Goal: Task Accomplishment & Management: Use online tool/utility

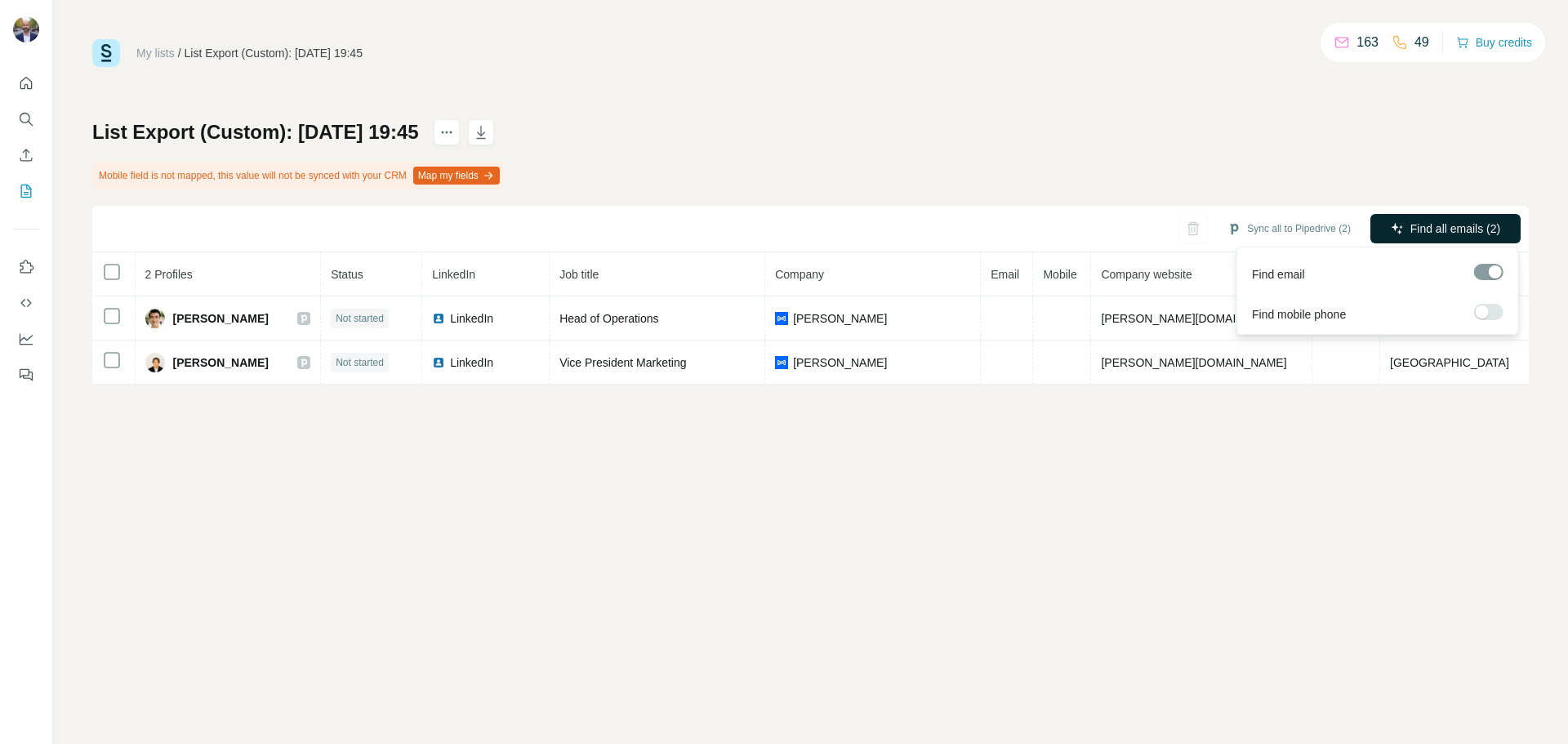
click at [1458, 233] on span "Find all emails (2)" at bounding box center [1455, 229] width 89 height 16
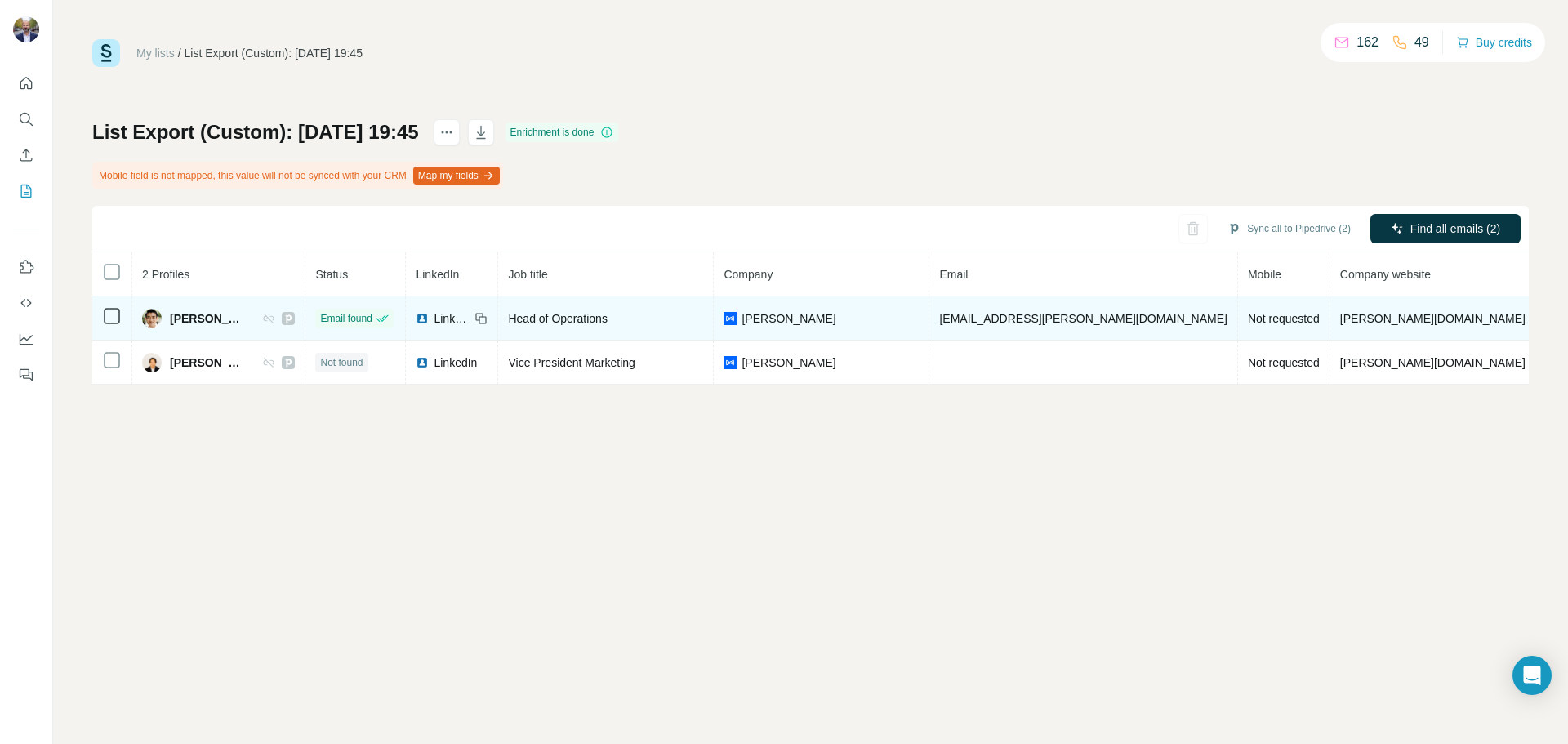
click at [1016, 320] on span "[EMAIL_ADDRESS][PERSON_NAME][DOMAIN_NAME]" at bounding box center [1083, 318] width 288 height 13
click at [1017, 318] on span "[EMAIL_ADDRESS][PERSON_NAME][DOMAIN_NAME]" at bounding box center [1083, 318] width 288 height 13
click at [1018, 316] on span "[EMAIL_ADDRESS][PERSON_NAME][DOMAIN_NAME]" at bounding box center [1083, 318] width 288 height 13
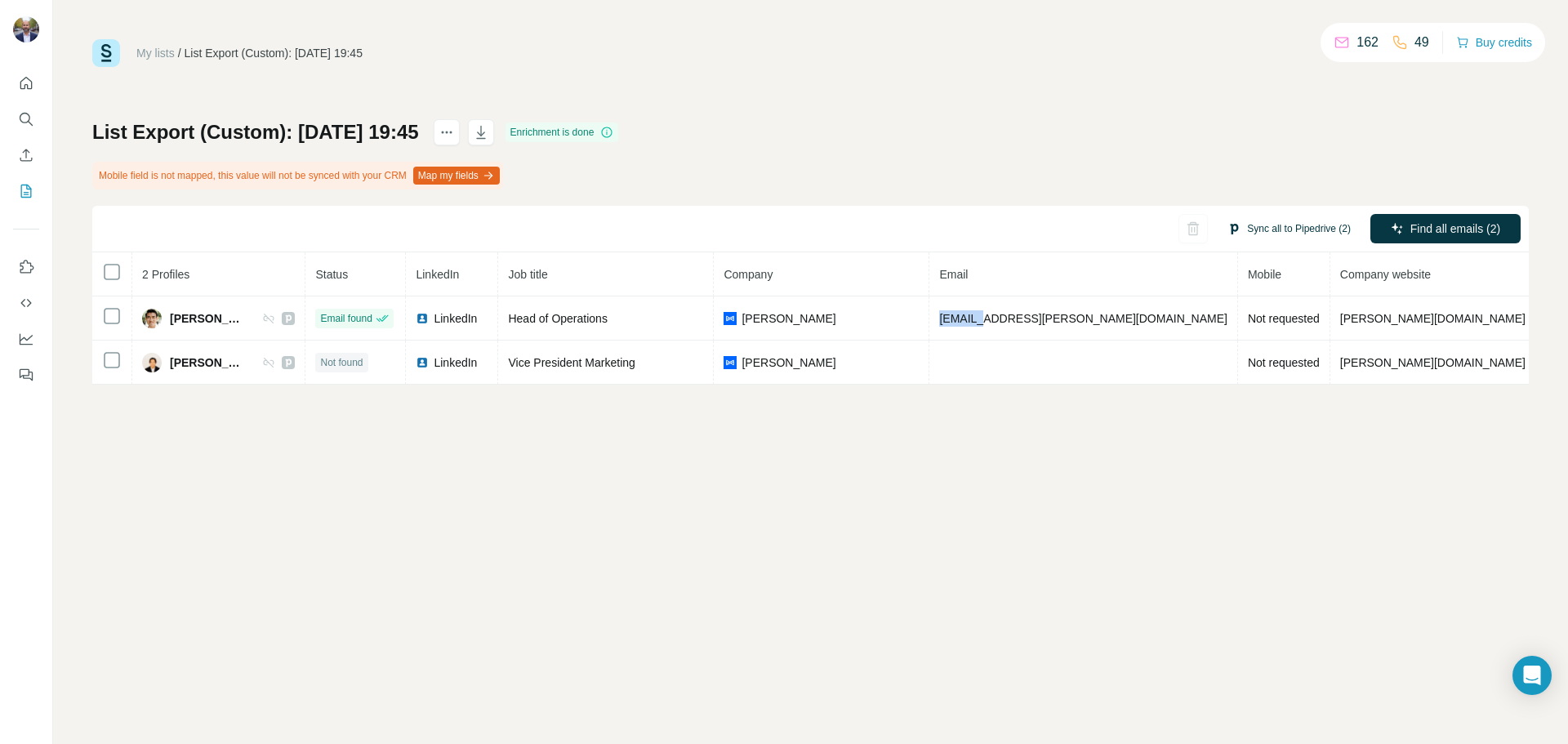
click at [1312, 223] on button "Sync all to Pipedrive (2)" at bounding box center [1289, 229] width 146 height 25
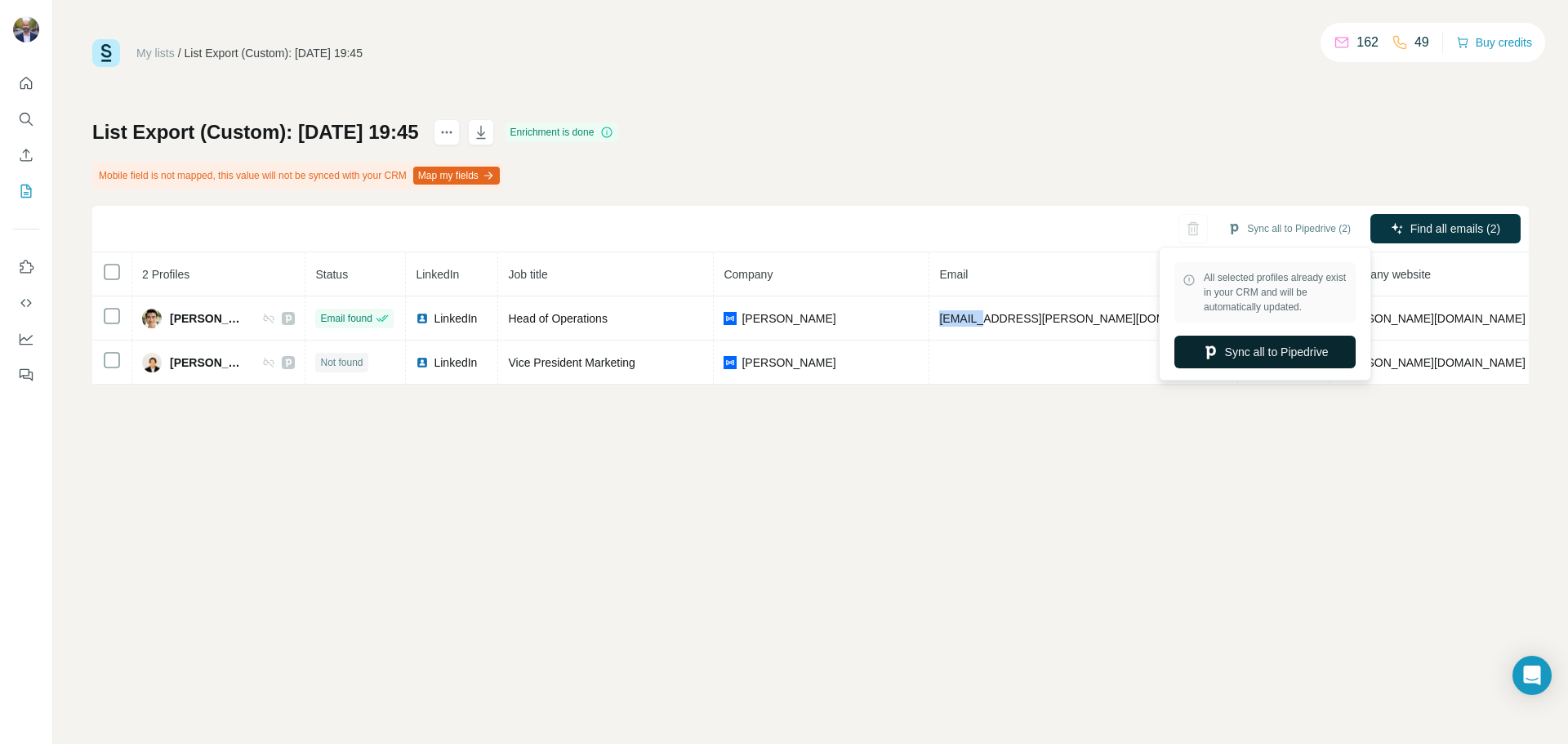
click at [1247, 350] on button "Sync all to Pipedrive" at bounding box center [1265, 352] width 182 height 33
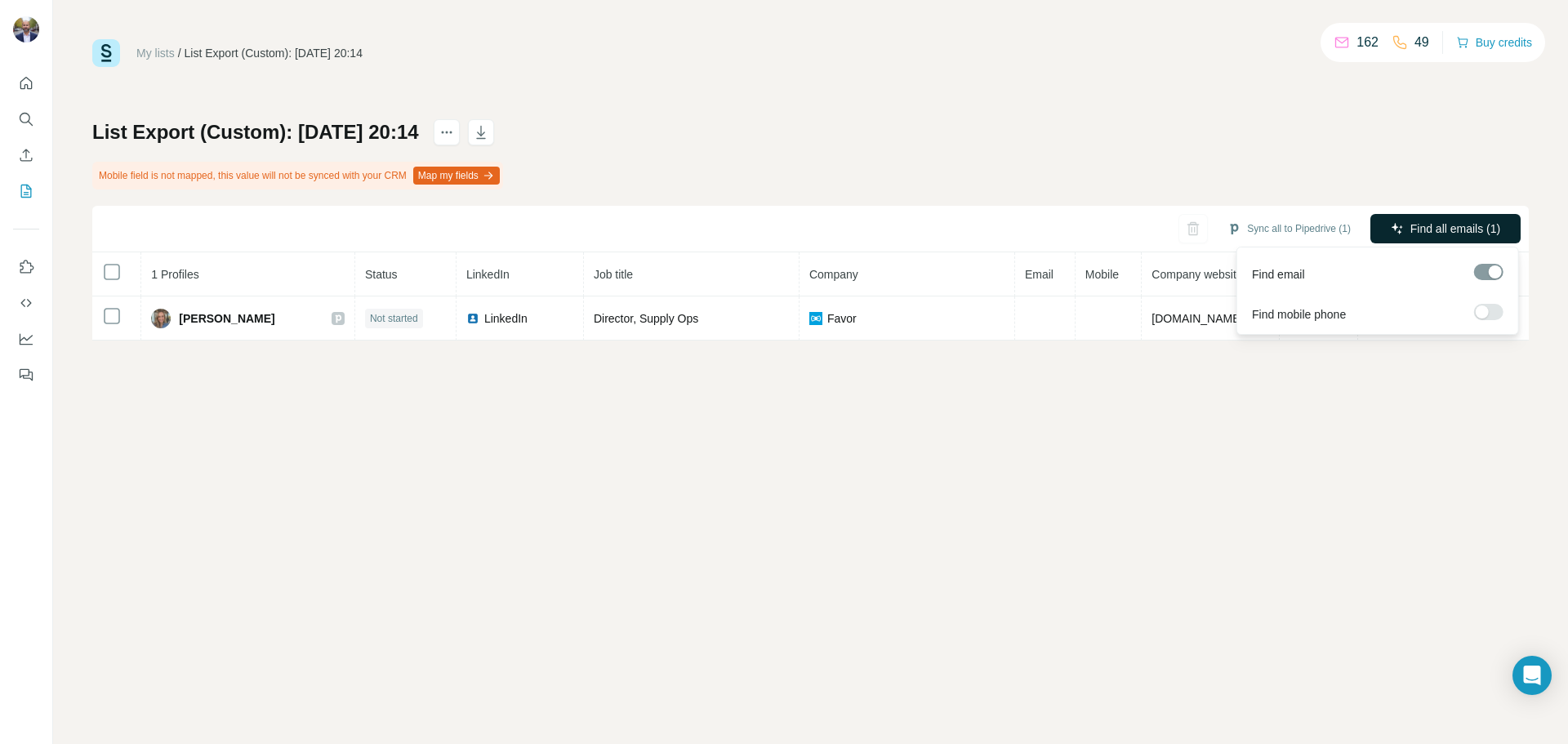
click at [1418, 229] on span "Find all emails (1)" at bounding box center [1455, 229] width 89 height 16
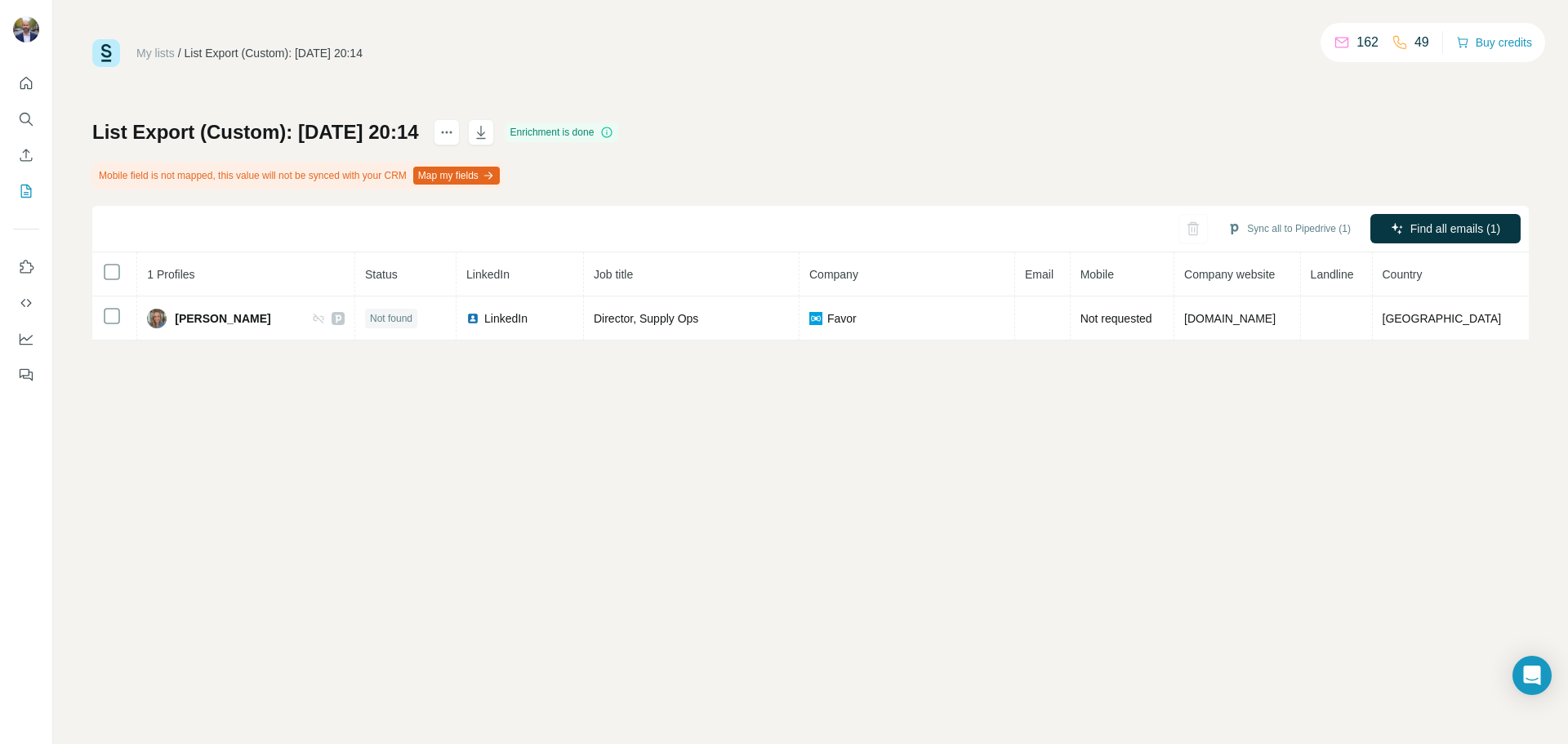
drag, startPoint x: 1061, startPoint y: 319, endPoint x: 1224, endPoint y: 277, distance: 168.3
click at [1062, 319] on td at bounding box center [1043, 319] width 56 height 44
drag, startPoint x: 1439, startPoint y: 220, endPoint x: 1225, endPoint y: 182, distance: 217.3
click at [1189, 105] on div "My lists / List Export (Custom): 26/08/2025 20:14 162 49 Buy credits List Expor…" at bounding box center [811, 190] width 1437 height 301
click at [1270, 219] on button "Sync all to Pipedrive (1)" at bounding box center [1289, 229] width 146 height 25
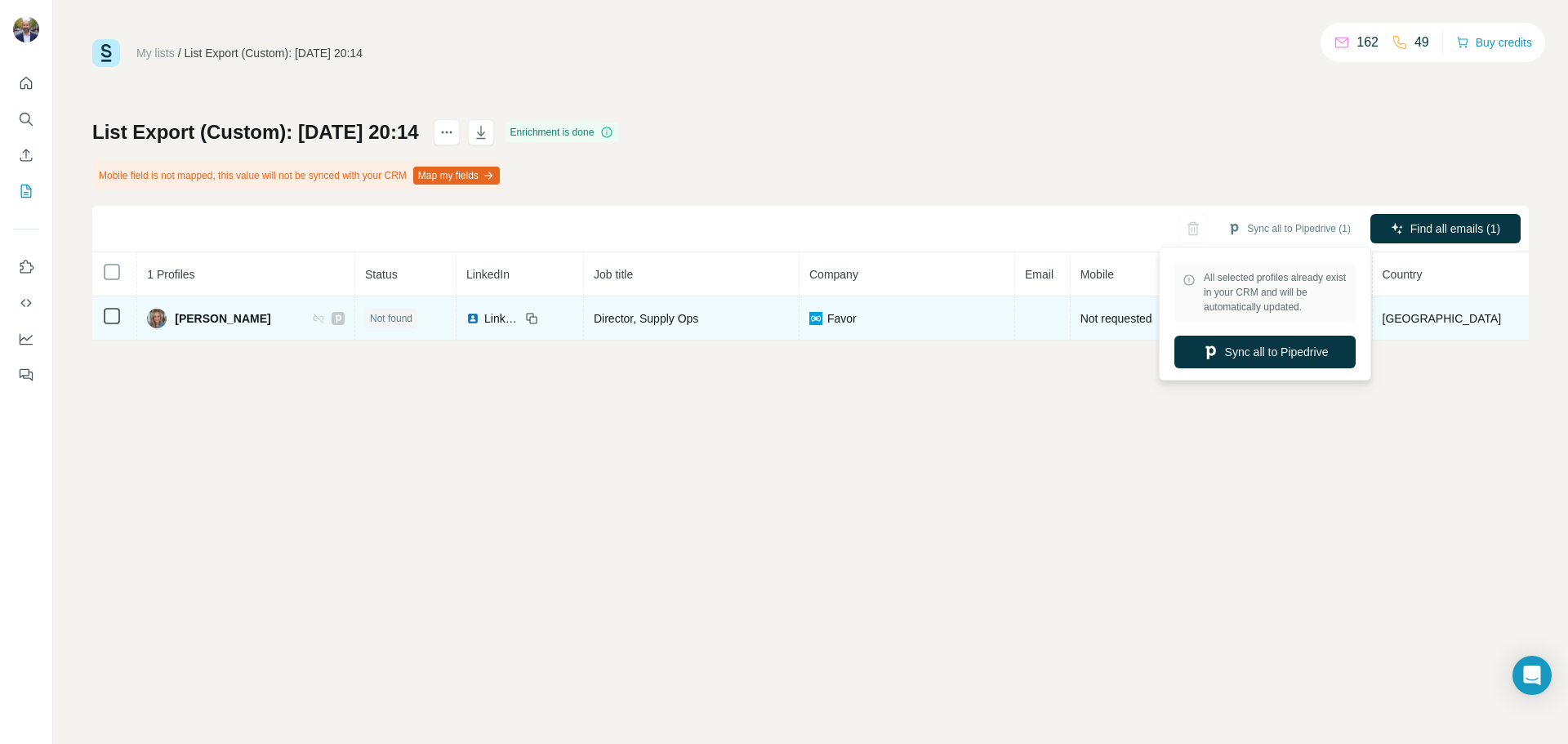
drag, startPoint x: 1275, startPoint y: 353, endPoint x: 1021, endPoint y: 307, distance: 258.1
click at [1262, 353] on button "Sync all to Pipedrive" at bounding box center [1265, 352] width 182 height 33
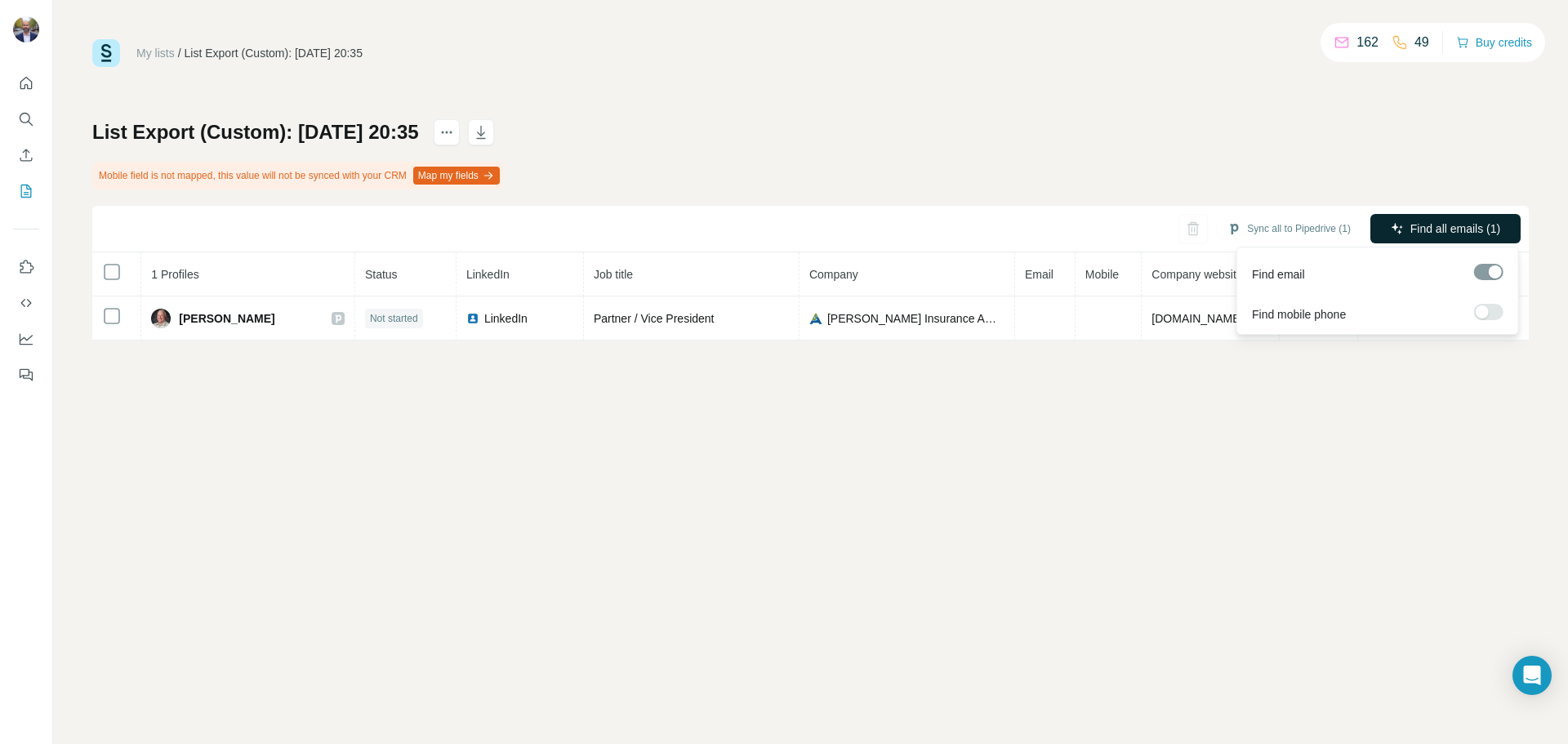
click at [1427, 225] on span "Find all emails (1)" at bounding box center [1455, 229] width 89 height 16
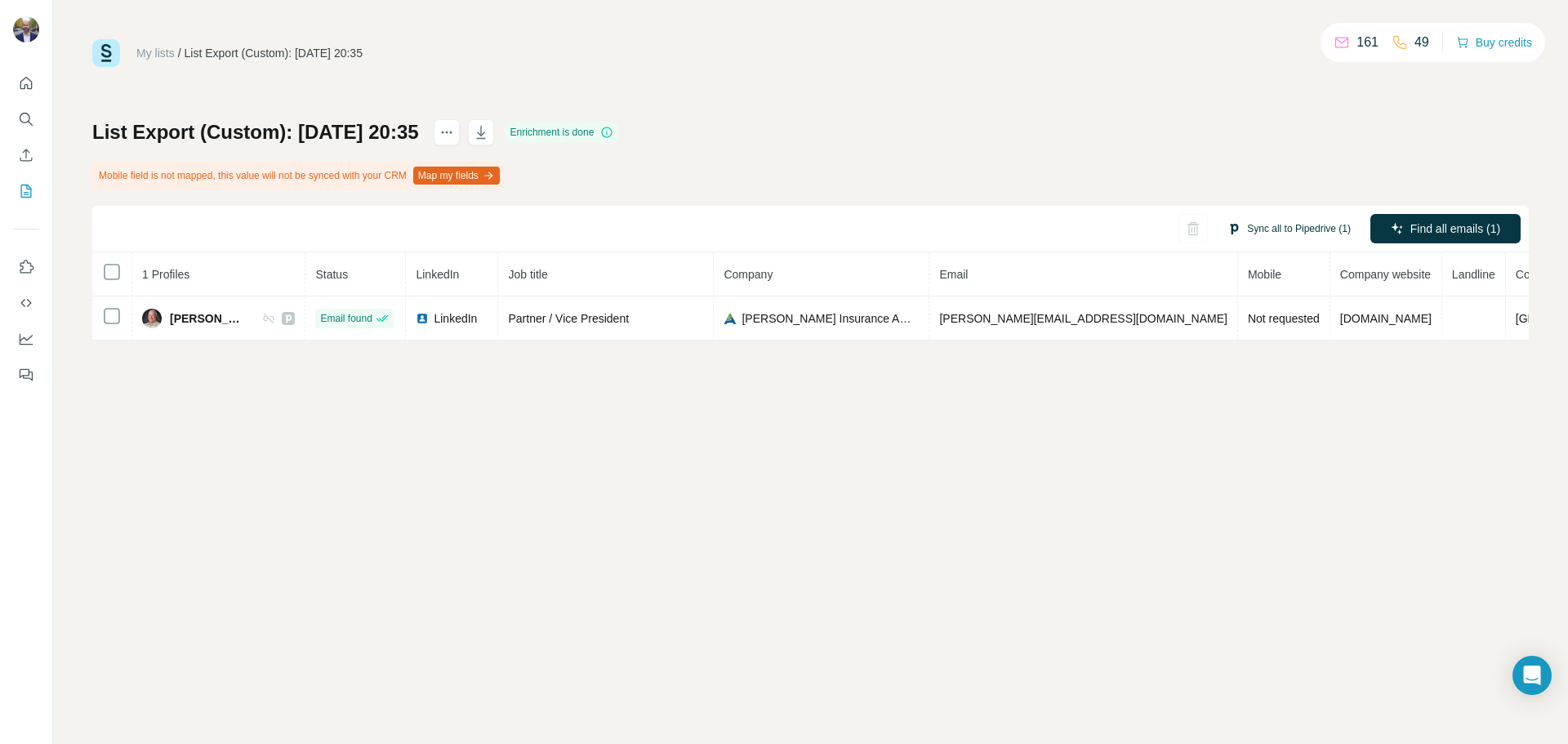
click at [1271, 231] on button "Sync all to Pipedrive (1)" at bounding box center [1289, 229] width 146 height 25
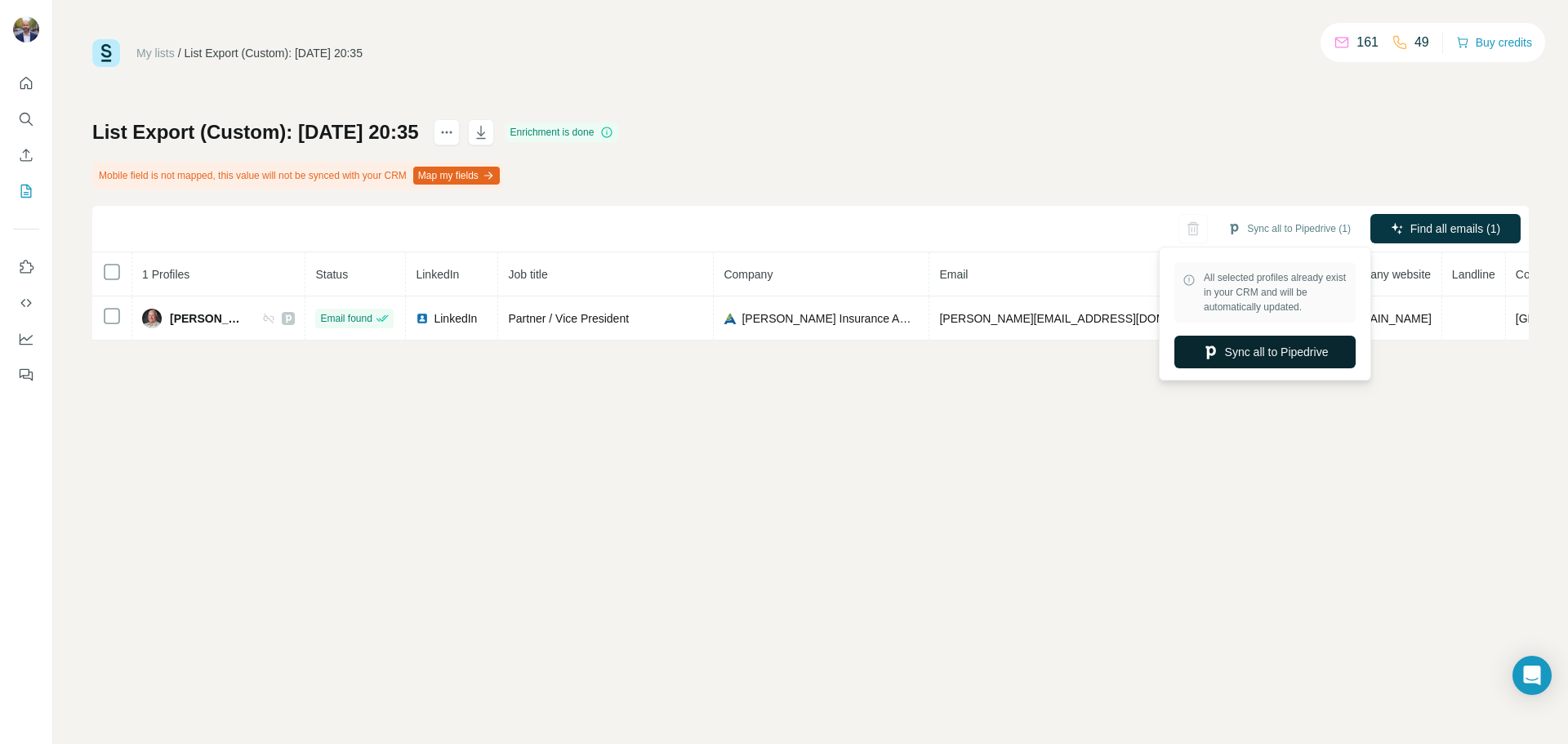
click at [1271, 352] on button "Sync all to Pipedrive" at bounding box center [1265, 352] width 182 height 33
